Goal: Task Accomplishment & Management: Manage account settings

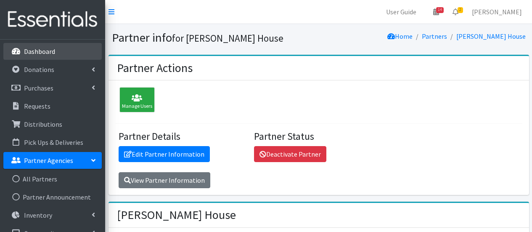
scroll to position [589, 0]
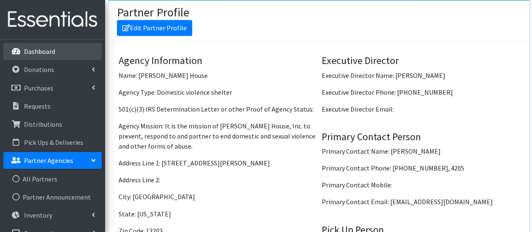
click at [33, 52] on p "Dashboard" at bounding box center [39, 51] width 31 height 8
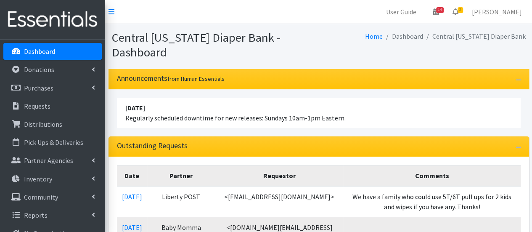
scroll to position [84, 0]
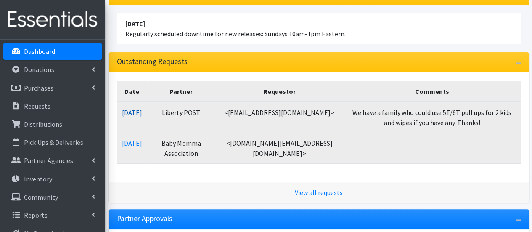
click at [141, 112] on link "[DATE]" at bounding box center [132, 112] width 20 height 8
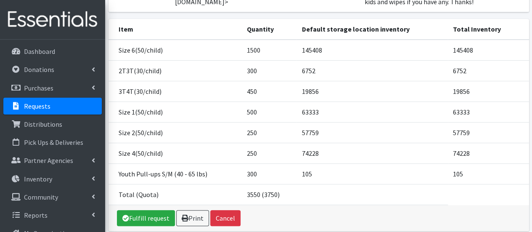
scroll to position [126, 0]
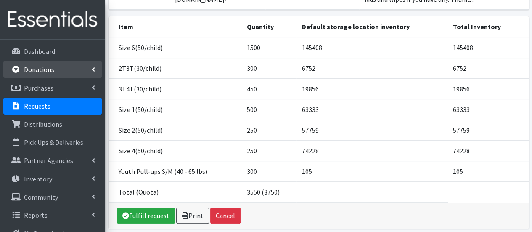
click at [53, 70] on p "Donations" at bounding box center [39, 69] width 30 height 8
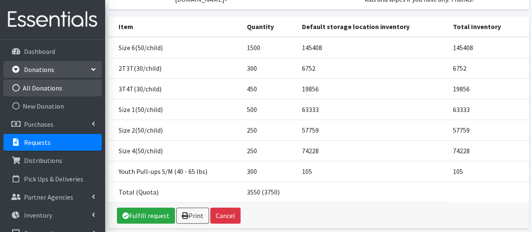
click at [53, 94] on link "All Donations" at bounding box center [52, 88] width 98 height 17
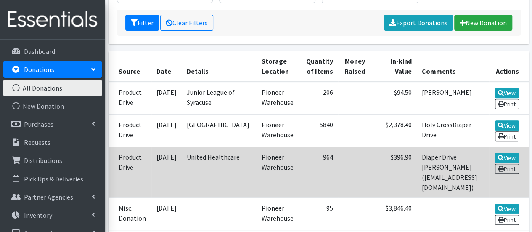
scroll to position [168, 0]
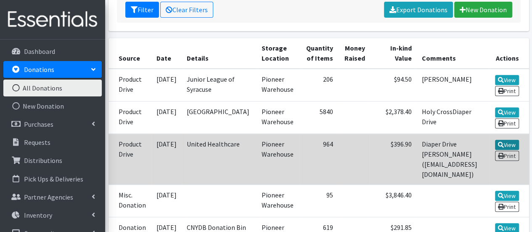
click at [509, 141] on link "View" at bounding box center [507, 145] width 24 height 10
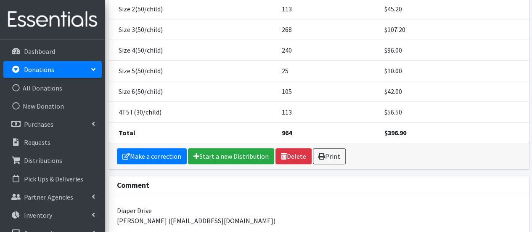
scroll to position [168, 0]
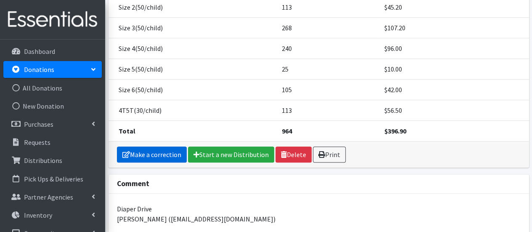
click at [162, 150] on link "Make a correction" at bounding box center [152, 154] width 70 height 16
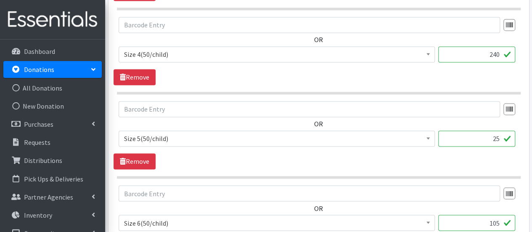
scroll to position [631, 0]
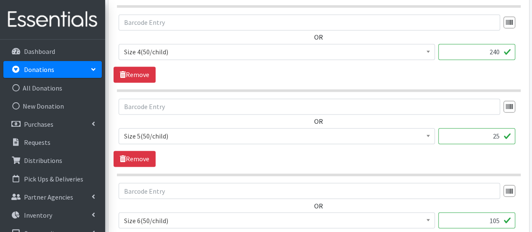
drag, startPoint x: 467, startPoint y: 135, endPoint x: 513, endPoint y: 133, distance: 46.4
click at [471, 134] on input "25" at bounding box center [476, 136] width 77 height 16
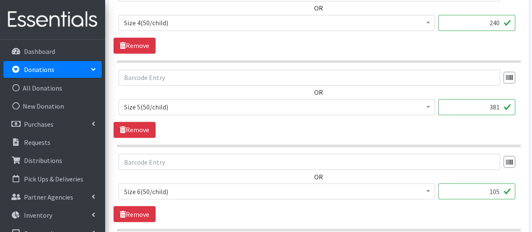
scroll to position [673, 0]
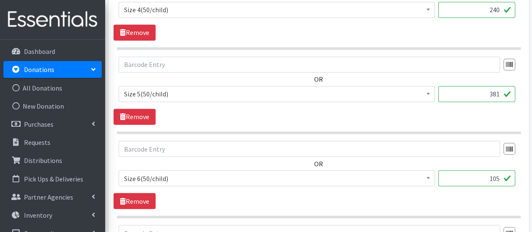
type input "381"
drag, startPoint x: 480, startPoint y: 174, endPoint x: 504, endPoint y: 173, distance: 24.0
click at [504, 173] on input "105" at bounding box center [476, 178] width 77 height 16
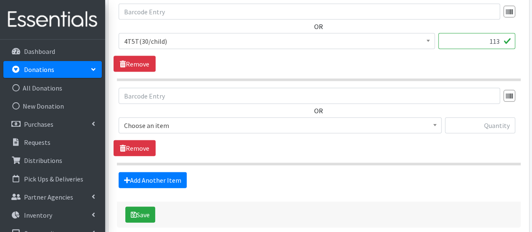
scroll to position [932, 0]
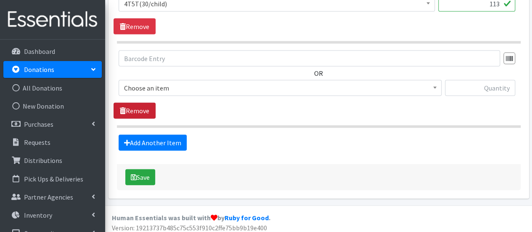
type input "585"
click at [135, 111] on link "Remove" at bounding box center [135, 111] width 42 height 16
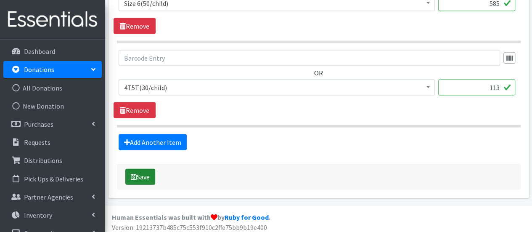
click at [142, 176] on button "Save" at bounding box center [140, 177] width 30 height 16
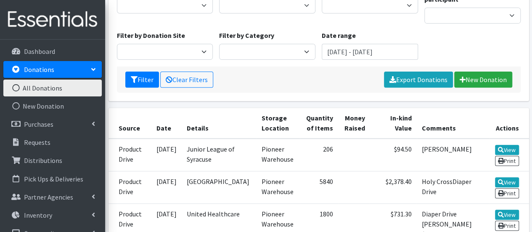
scroll to position [210, 0]
